Goal: Contribute content: Add original content to the website for others to see

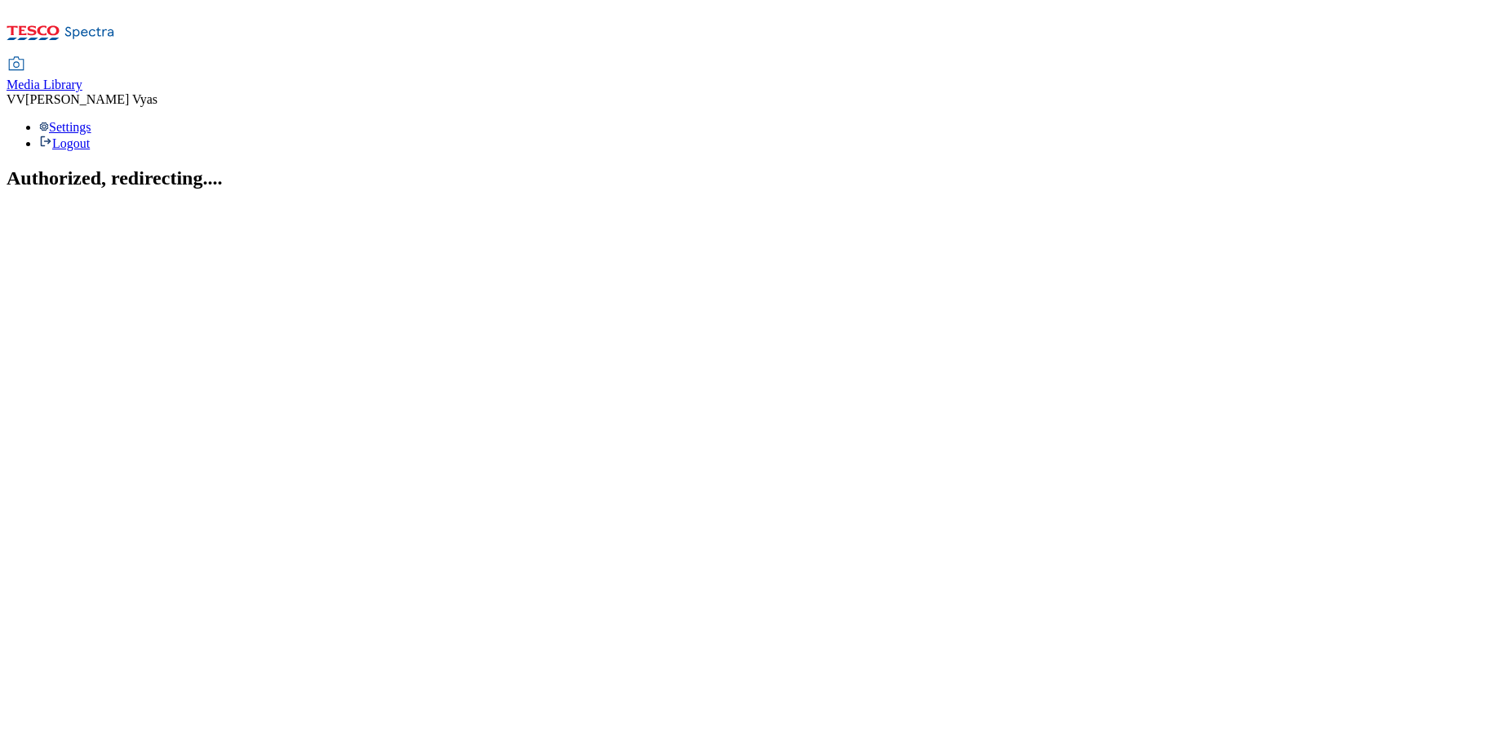
click at [82, 78] on span "Media Library" at bounding box center [45, 85] width 76 height 14
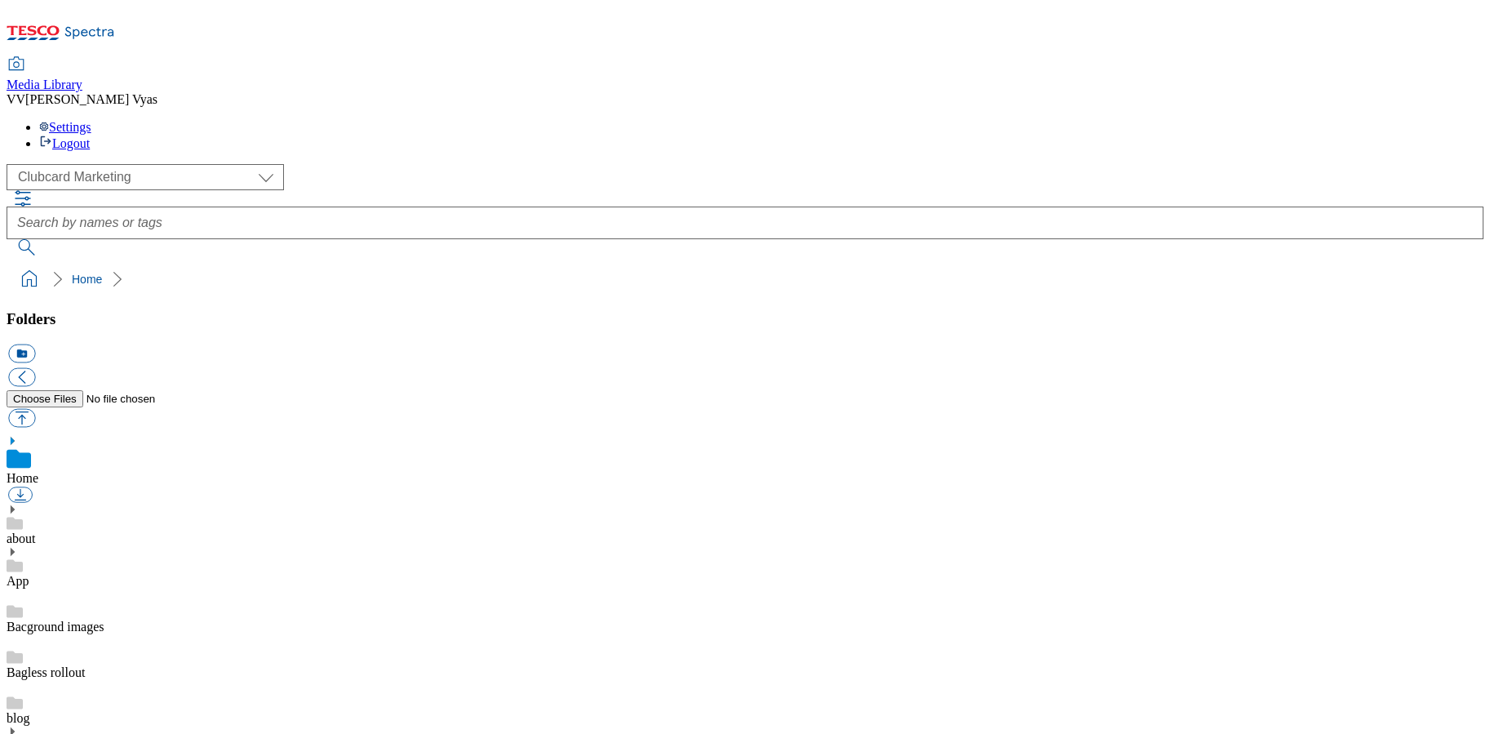
scroll to position [2, 0]
select select "flare-ghs-mktg"
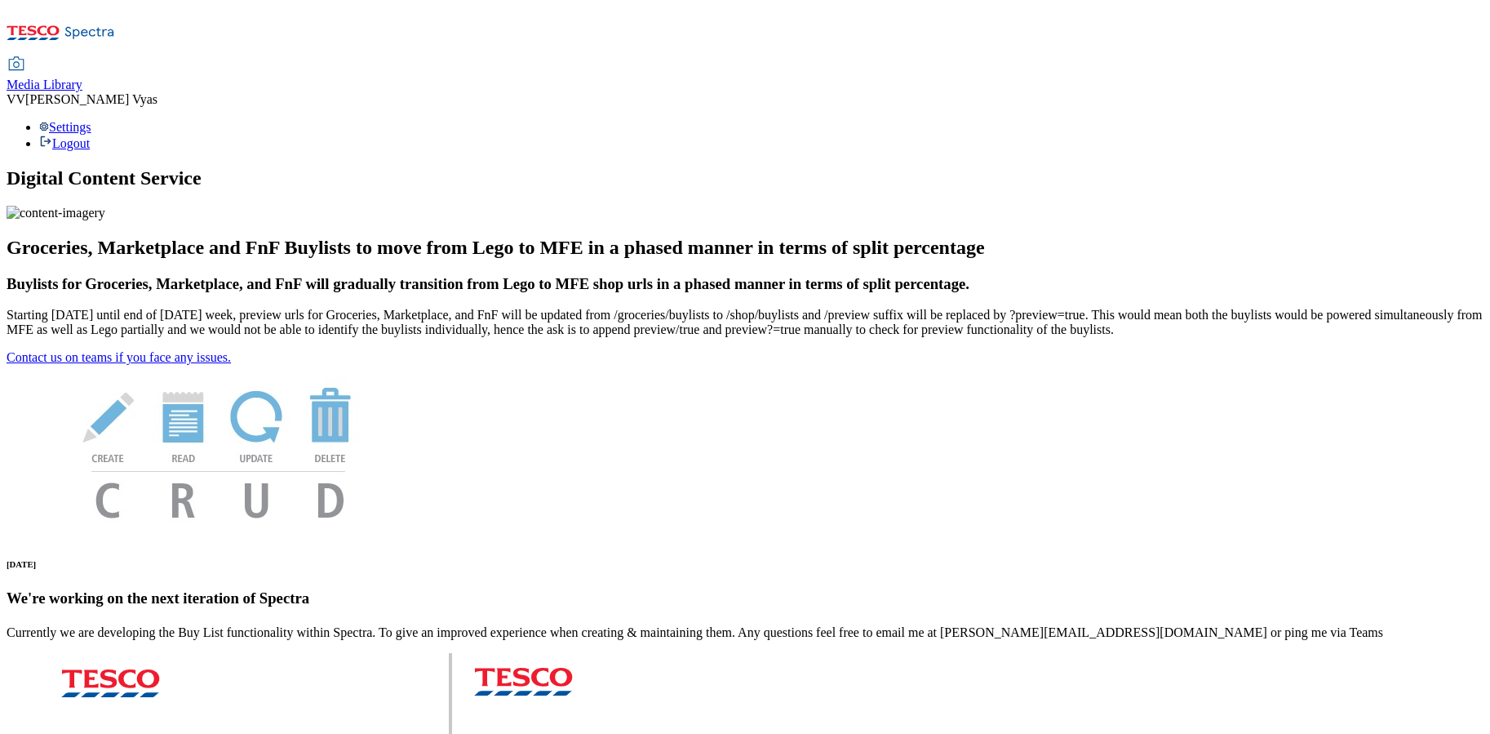
click at [82, 78] on span "Media Library" at bounding box center [45, 85] width 76 height 14
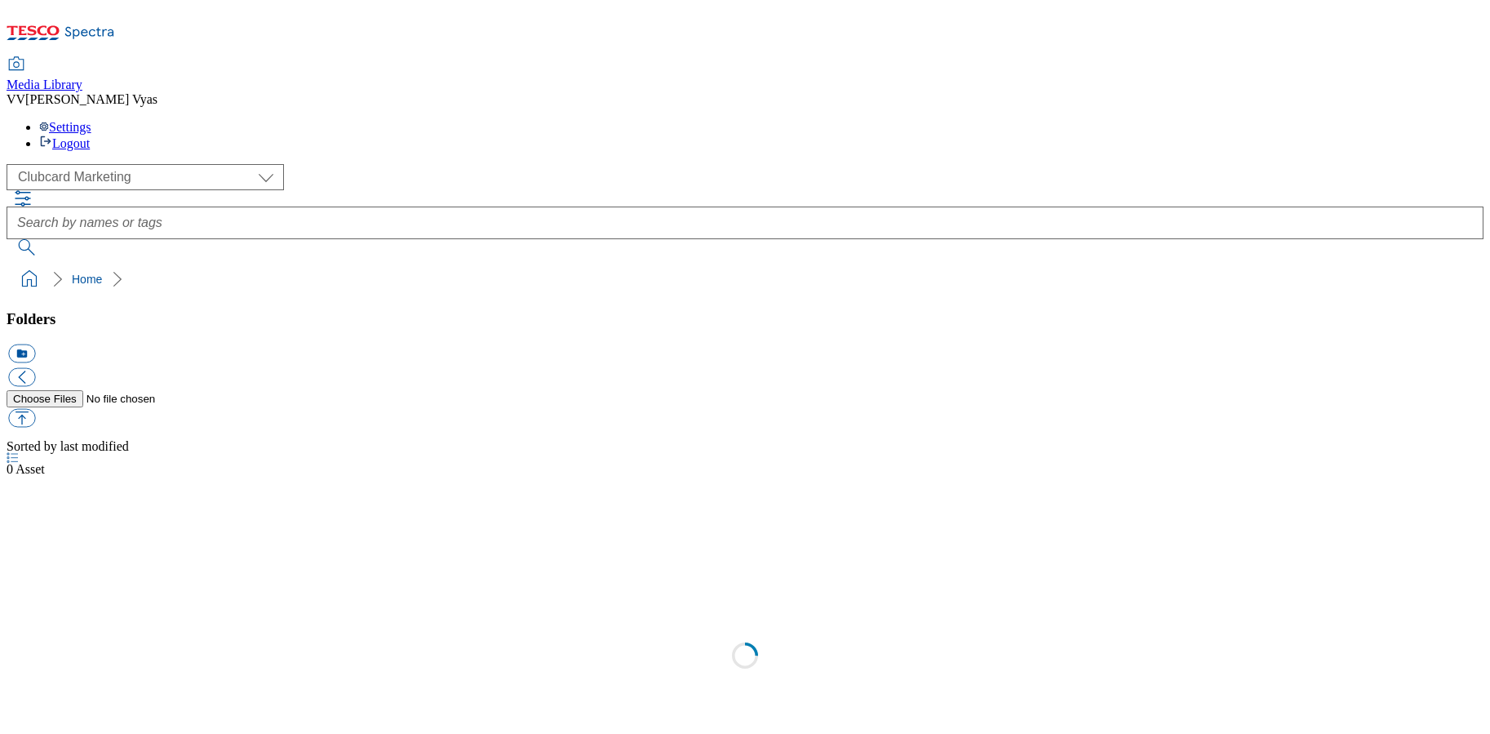
scroll to position [2, 0]
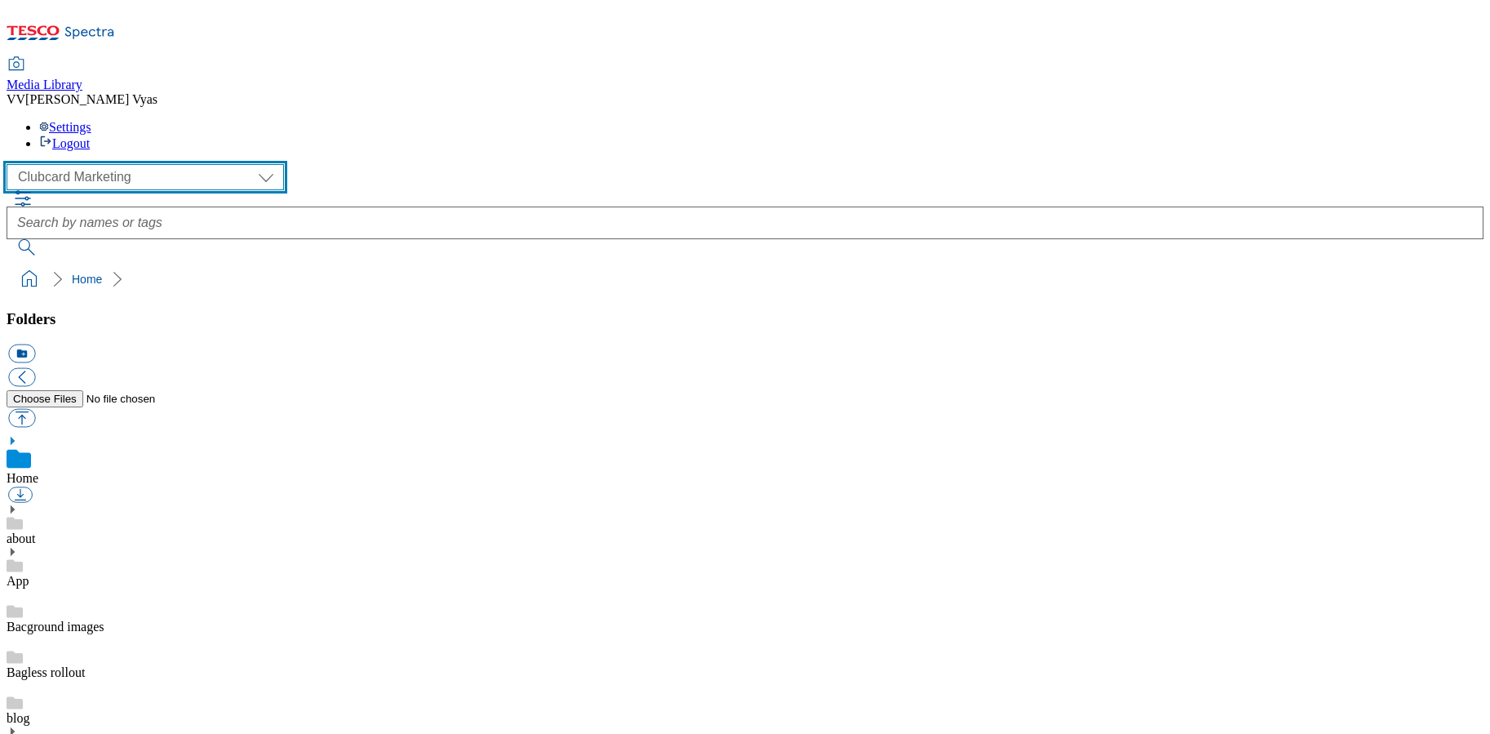
select select "flare-homepage"
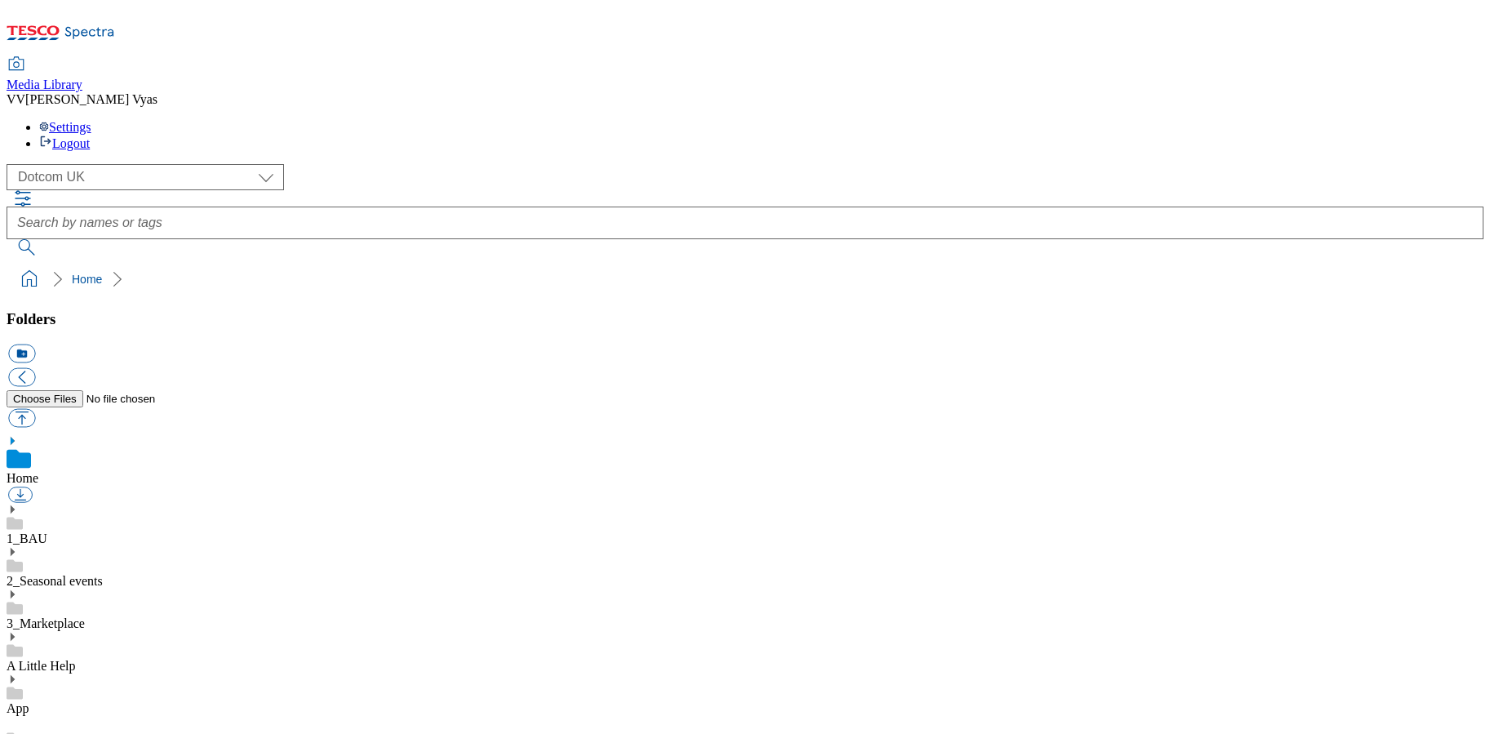
scroll to position [1816, 0]
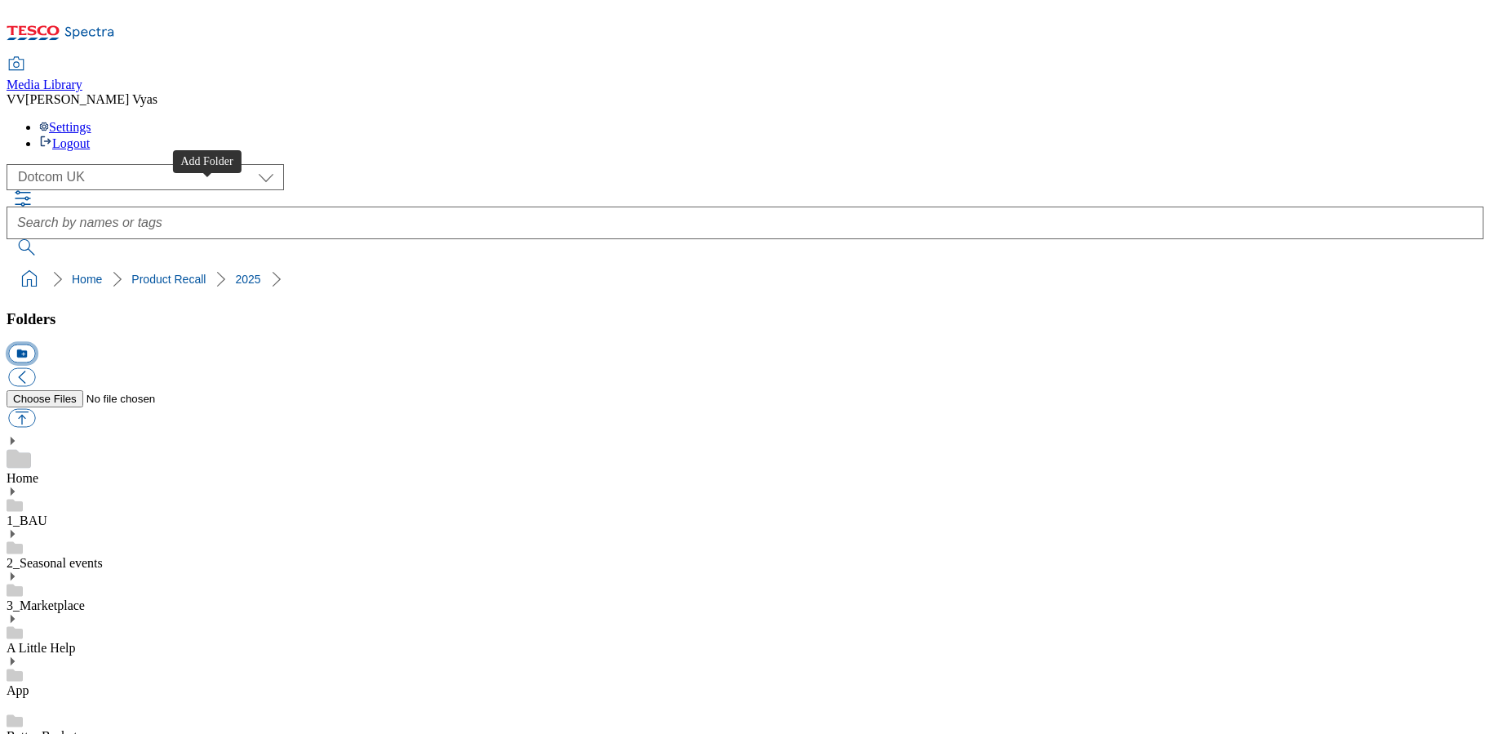
click at [35, 344] on button "icon_new_folder" at bounding box center [21, 353] width 27 height 19
type input "2529"
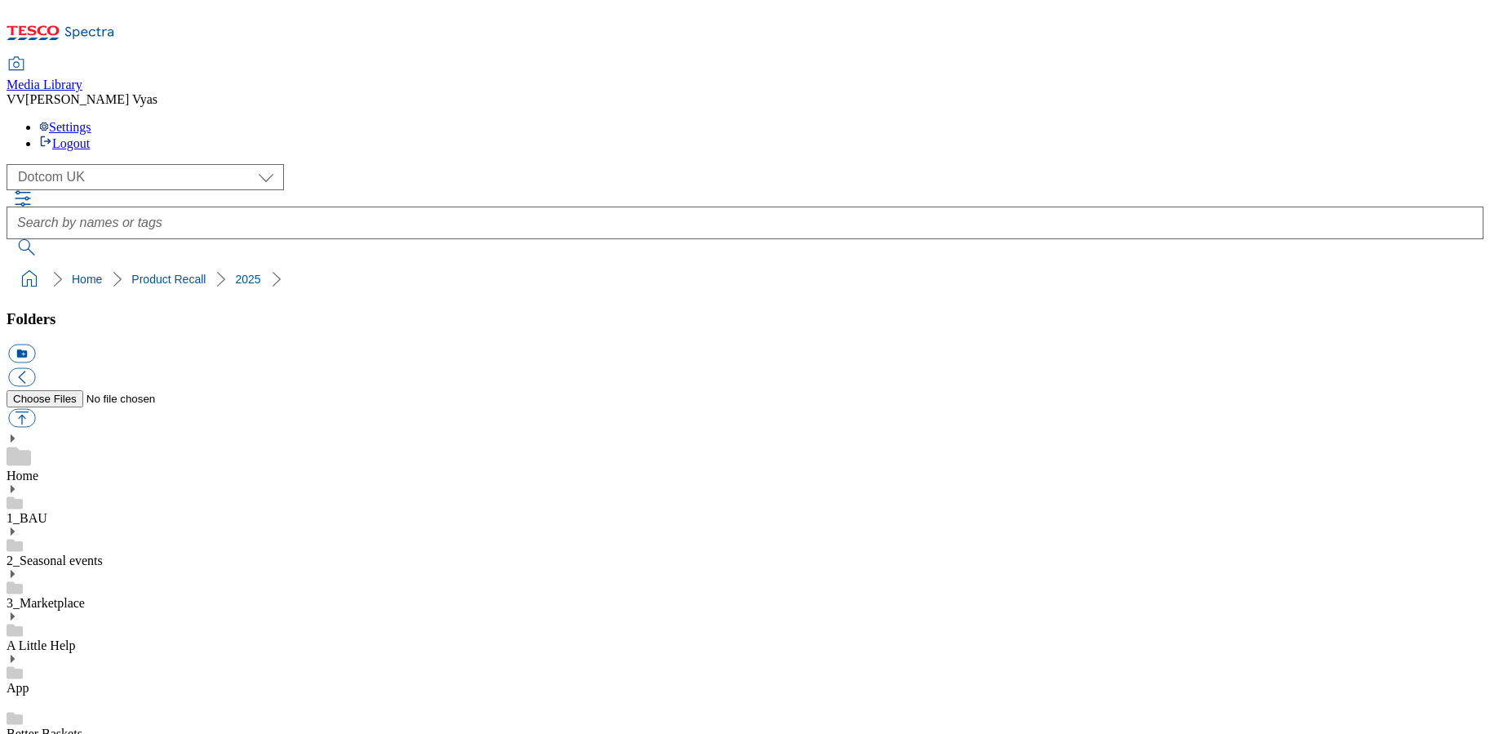
scroll to position [1919, 0]
click at [35, 409] on button "button" at bounding box center [21, 418] width 27 height 19
type input "C:\fakepath\2529-Product-Recall-604x340-Potato and Bacon Salad.jpg"
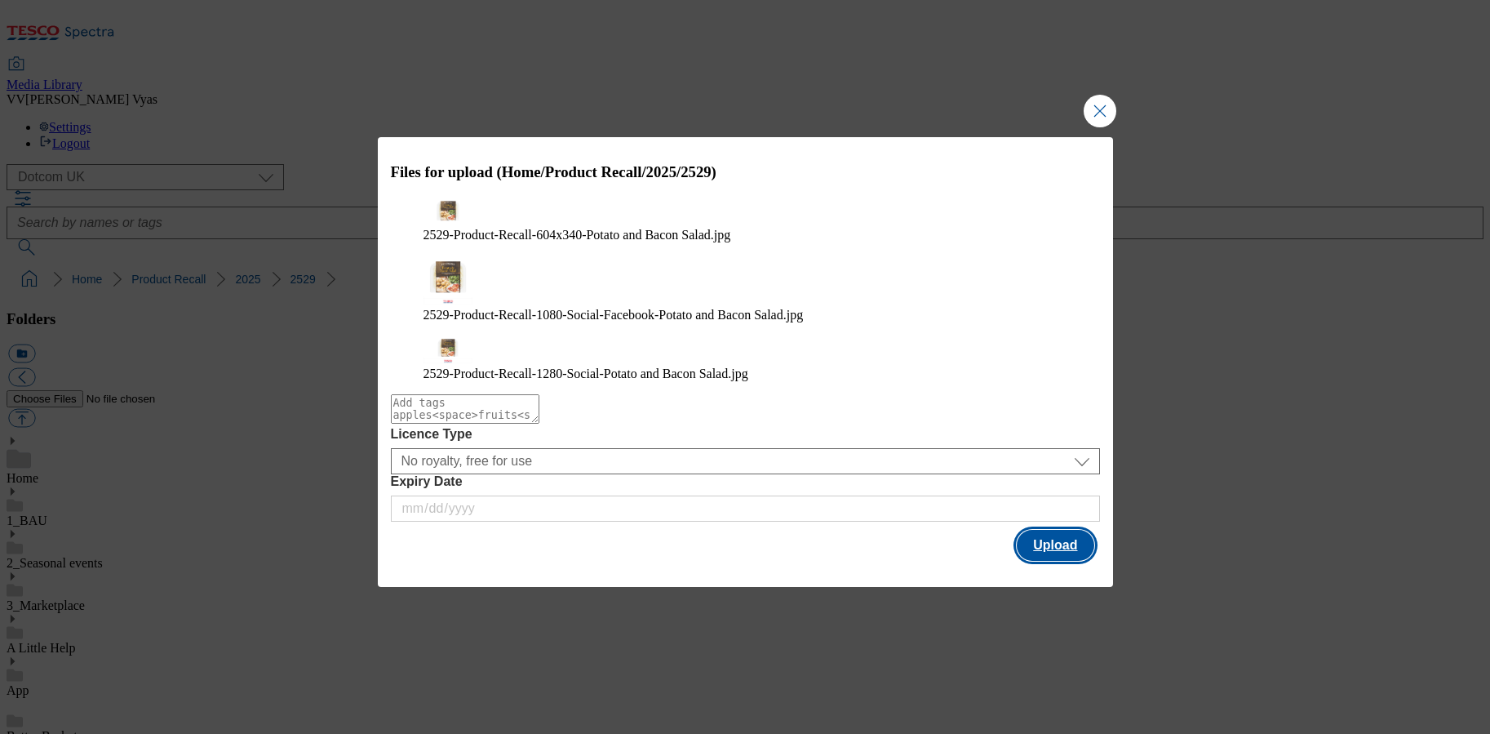
click at [1066, 530] on button "Upload" at bounding box center [1055, 545] width 77 height 31
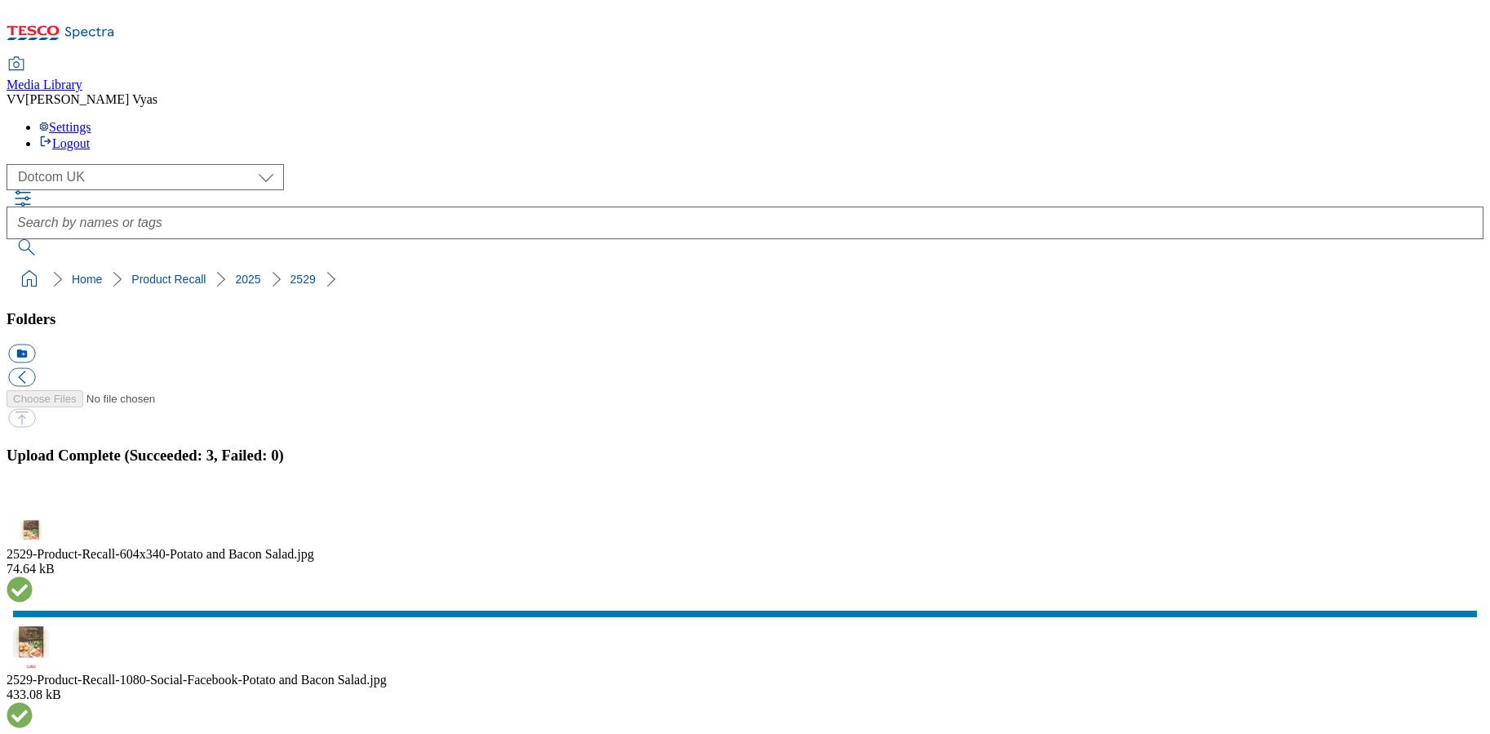
drag, startPoint x: 152, startPoint y: 548, endPoint x: 149, endPoint y: 561, distance: 13.3
click at [33, 499] on button "button" at bounding box center [20, 507] width 24 height 16
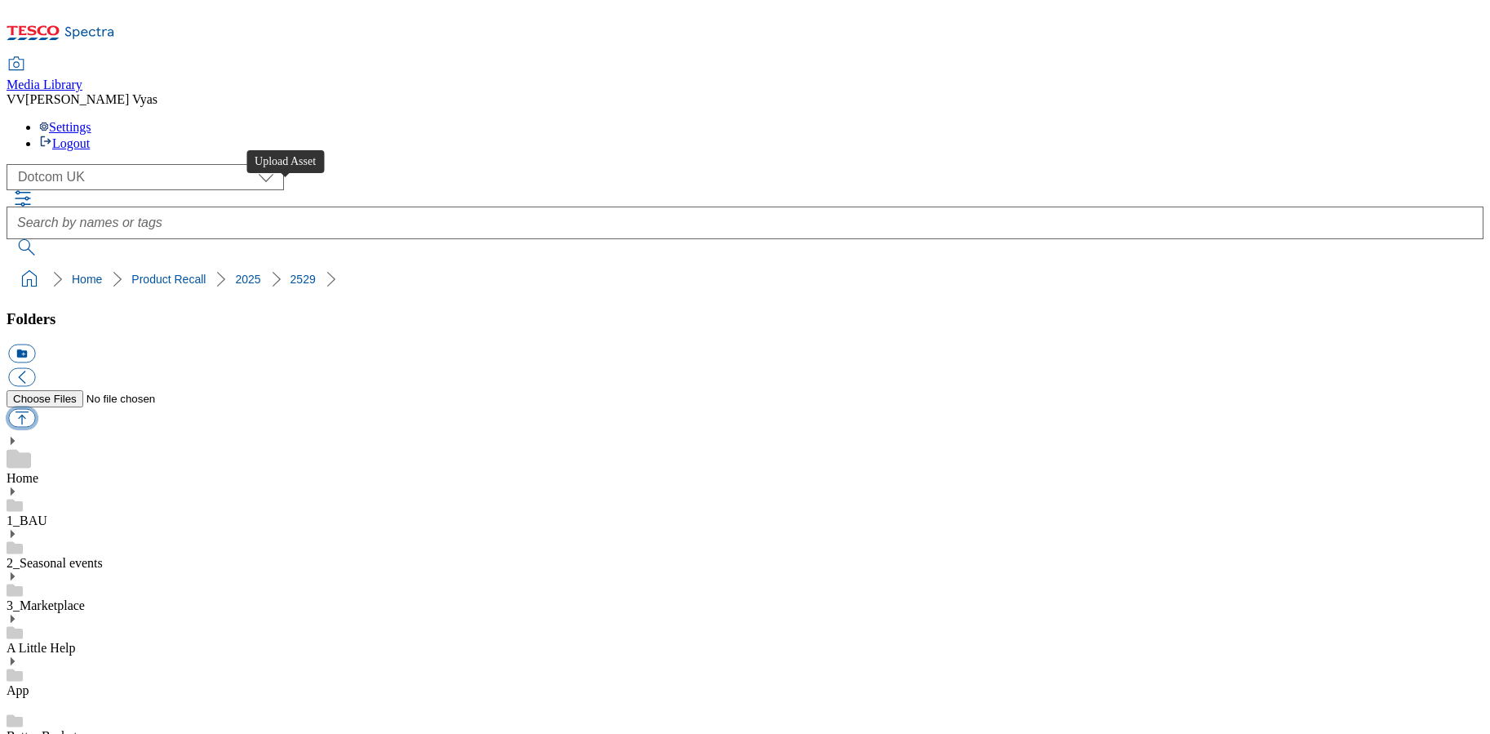
click at [35, 409] on button "button" at bounding box center [21, 418] width 27 height 19
type input "C:\fakepath\2529-WF-475110-Product Recall-Provenance Potato & Bacon Salad 200G …"
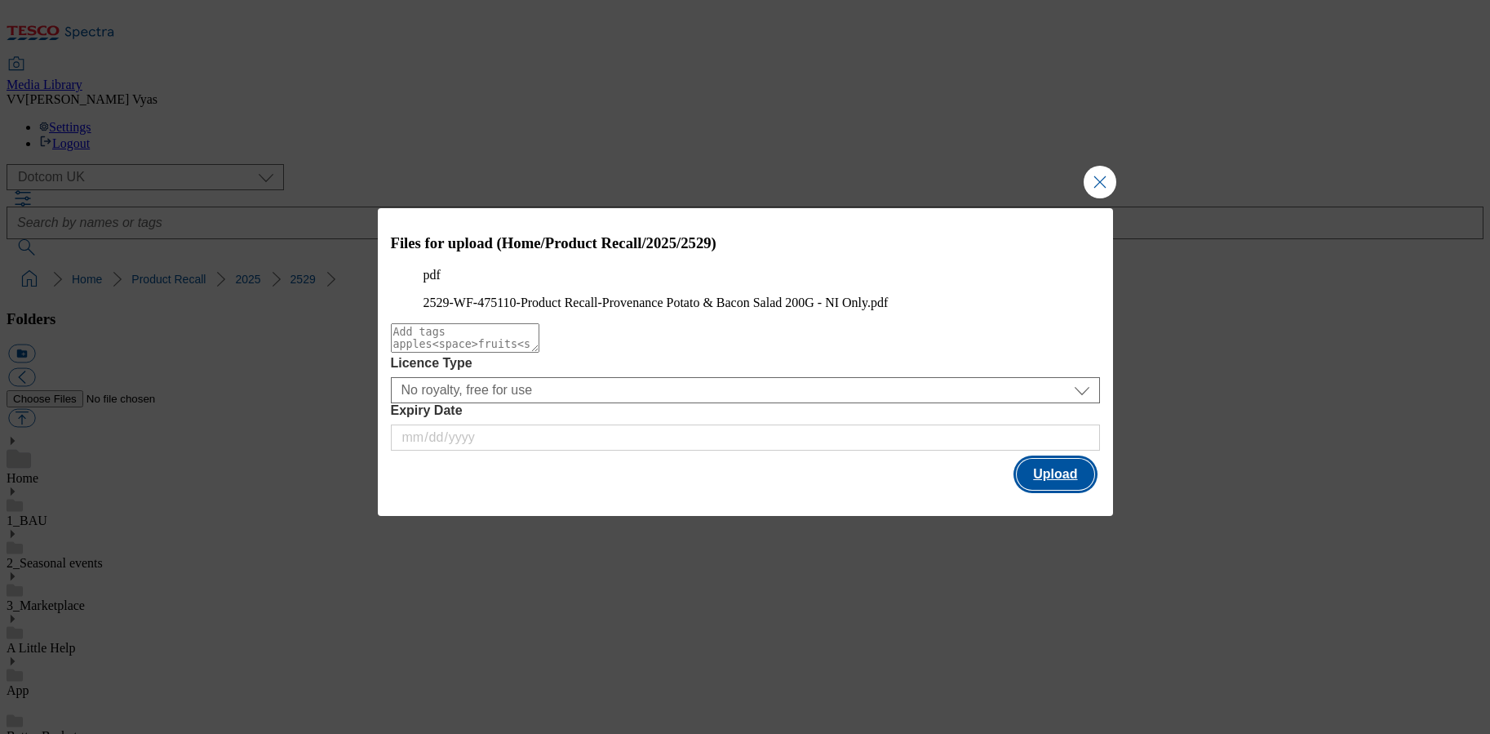
click at [1072, 490] on button "Upload" at bounding box center [1055, 474] width 77 height 31
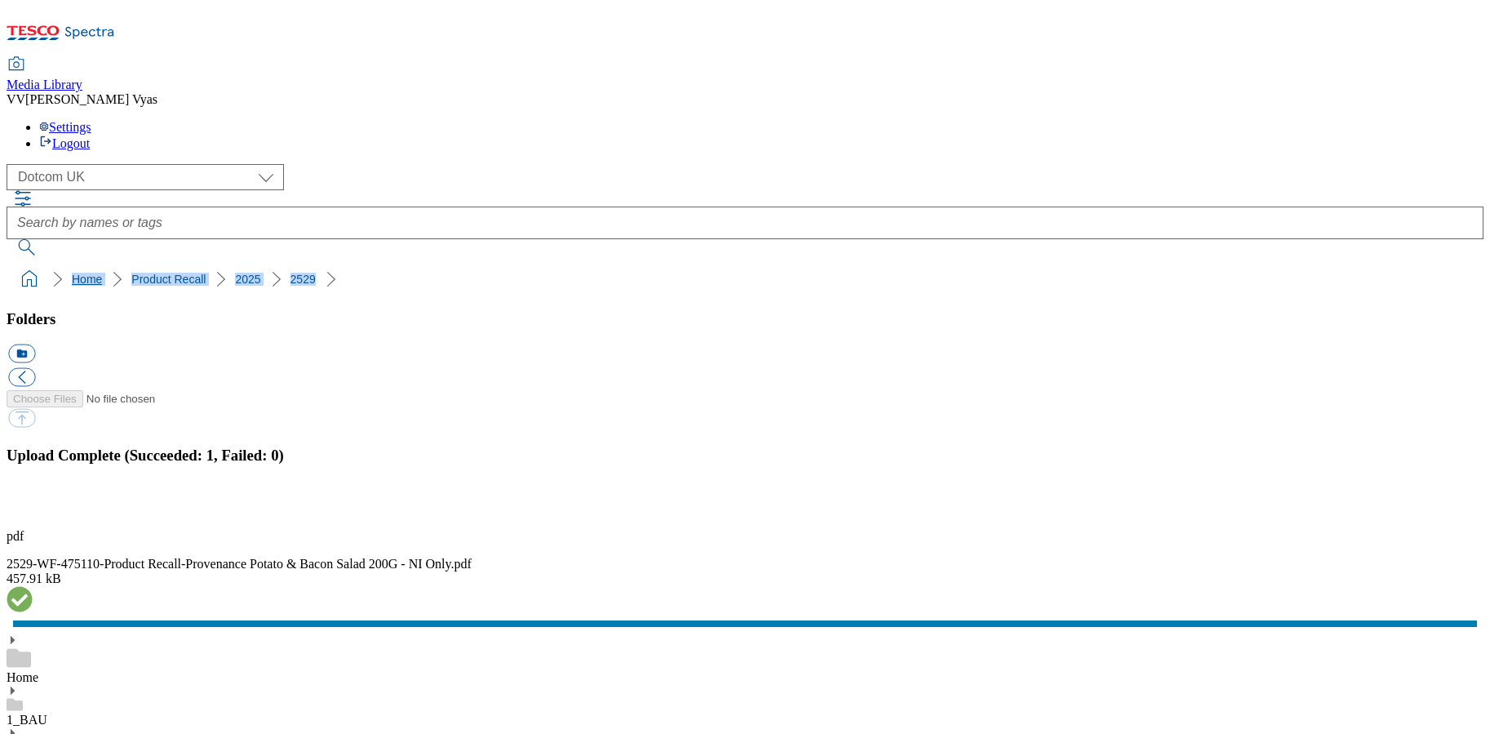
drag, startPoint x: 310, startPoint y: 154, endPoint x: 13, endPoint y: 154, distance: 297.0
click at [16, 264] on ol "Home Product Recall 2025 2529" at bounding box center [749, 279] width 1467 height 31
copy ol "Home Product Recall 2025 2529"
